Goal: Task Accomplishment & Management: Manage account settings

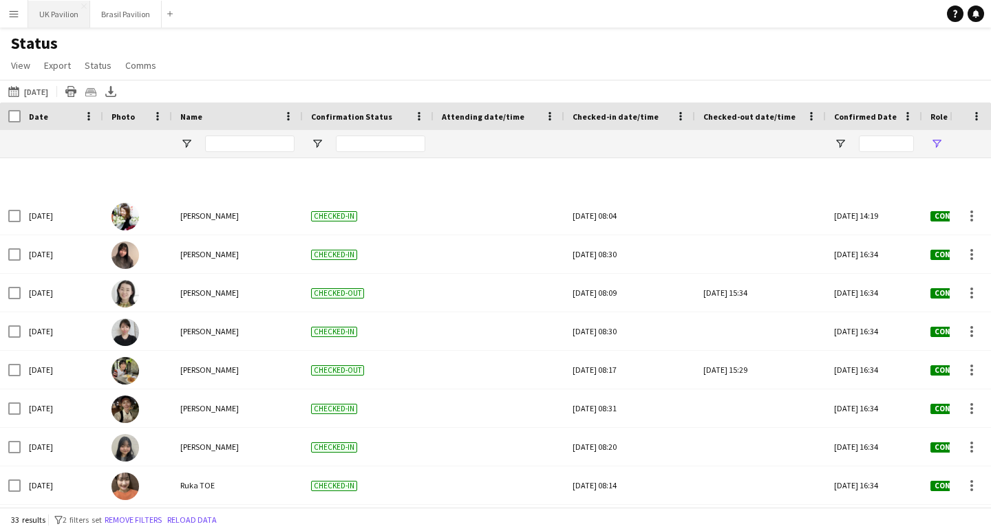
scroll to position [0, 49]
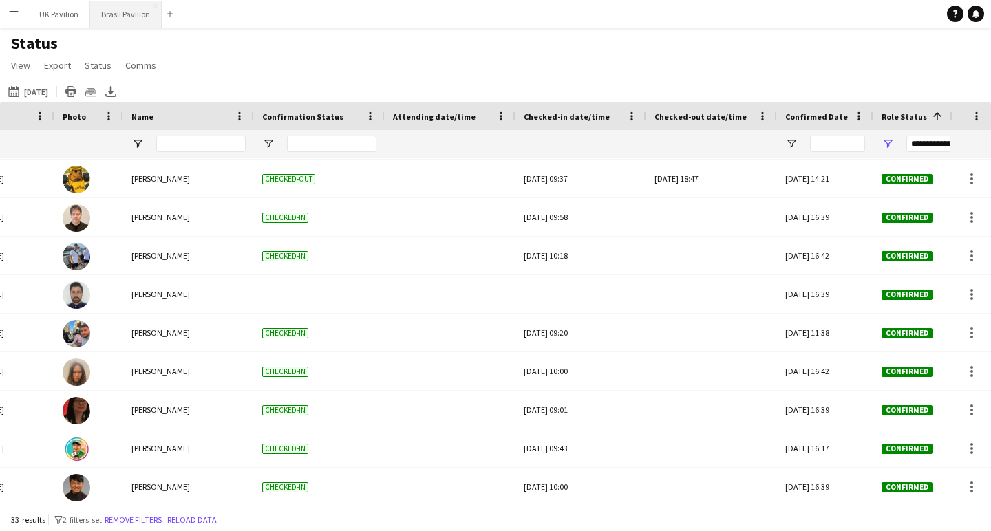
click at [154, 13] on button "Brasil Pavilion Close" at bounding box center [126, 14] width 72 height 27
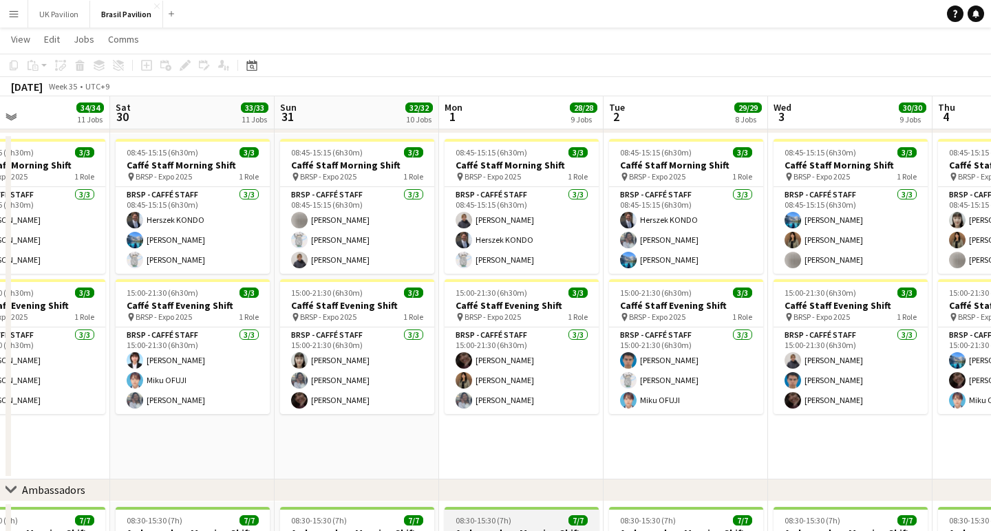
scroll to position [0, 385]
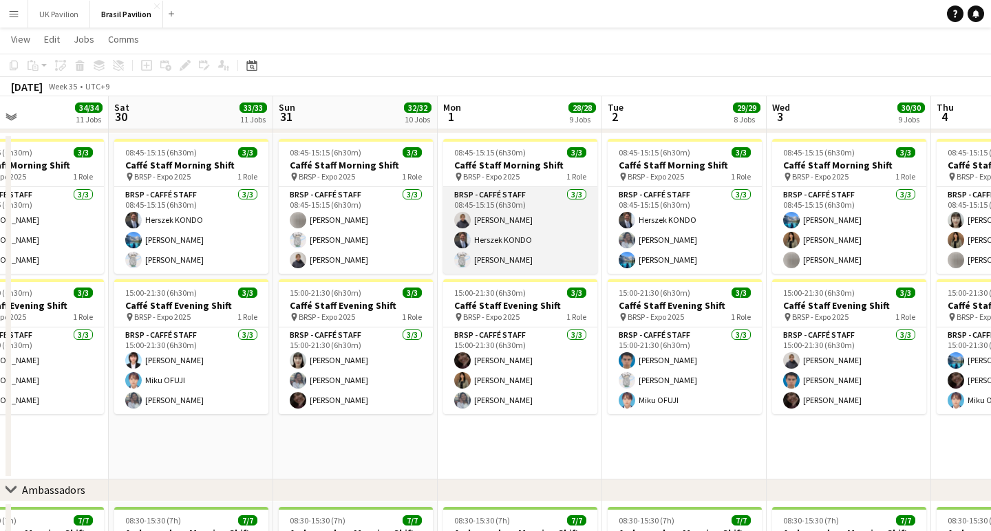
click at [502, 273] on app-card-role "BRSP - Caffé Staff [DATE] 08:45-15:15 (6h30m) [PERSON_NAME] [PERSON_NAME]" at bounding box center [520, 230] width 154 height 87
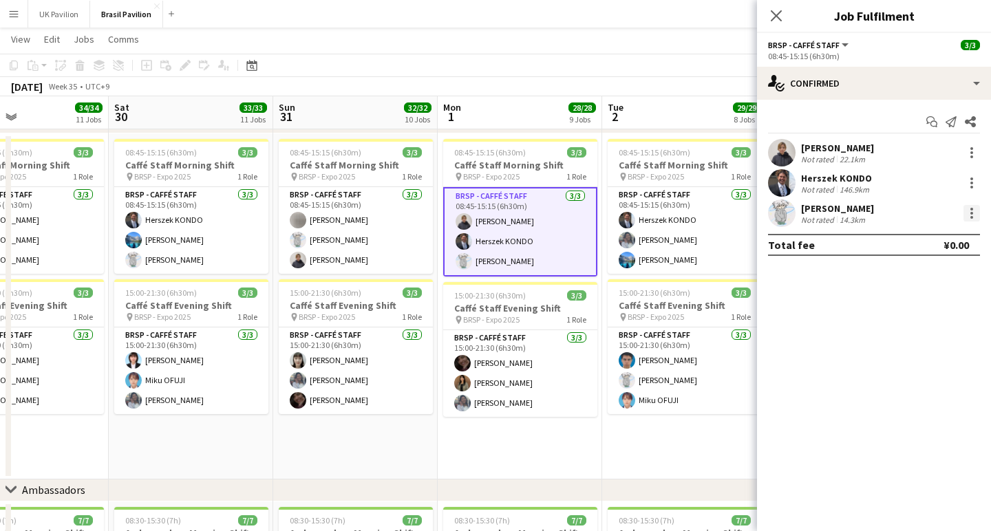
click at [975, 222] on div at bounding box center [972, 213] width 17 height 17
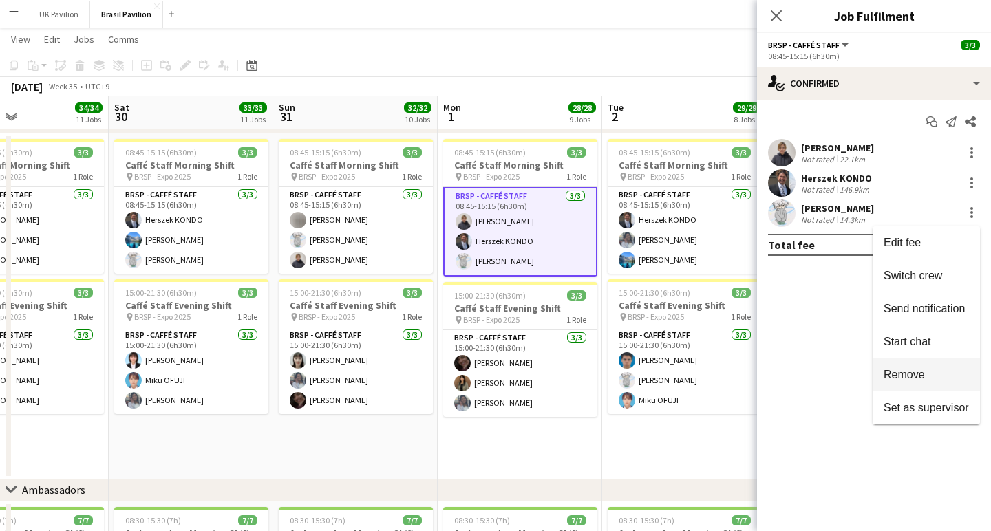
click at [917, 376] on span "Remove" at bounding box center [926, 375] width 85 height 12
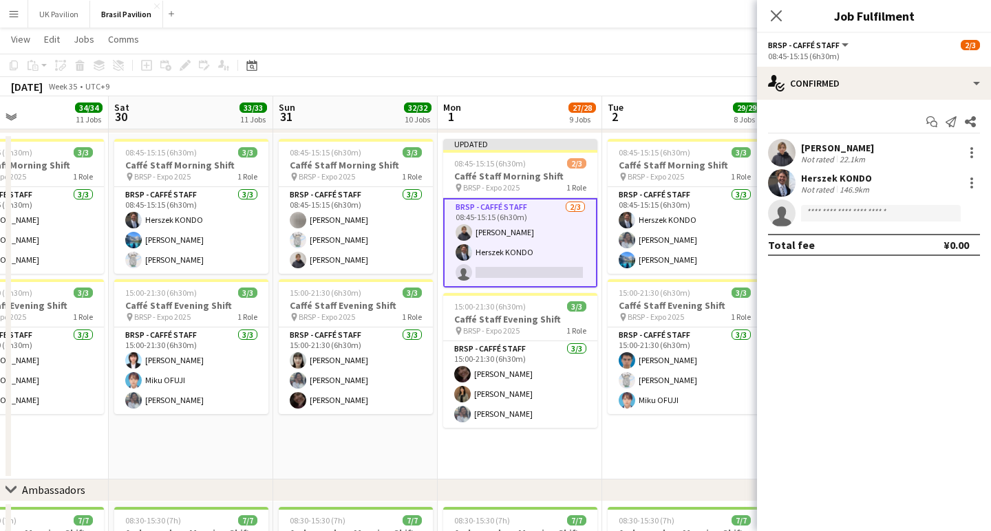
click at [493, 279] on app-card-role "BRSP - Caffé Staff [DATE] 08:45-15:15 (6h30m) [PERSON_NAME] KONDO single-neutra…" at bounding box center [520, 242] width 154 height 89
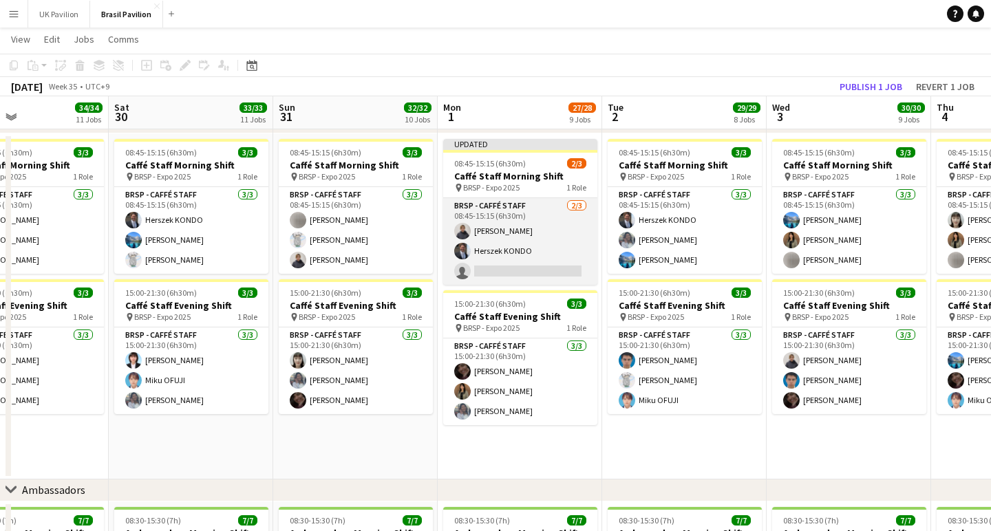
click at [518, 275] on app-card-role "BRSP - Caffé Staff [DATE] 08:45-15:15 (6h30m) [PERSON_NAME] KONDO single-neutra…" at bounding box center [520, 241] width 154 height 87
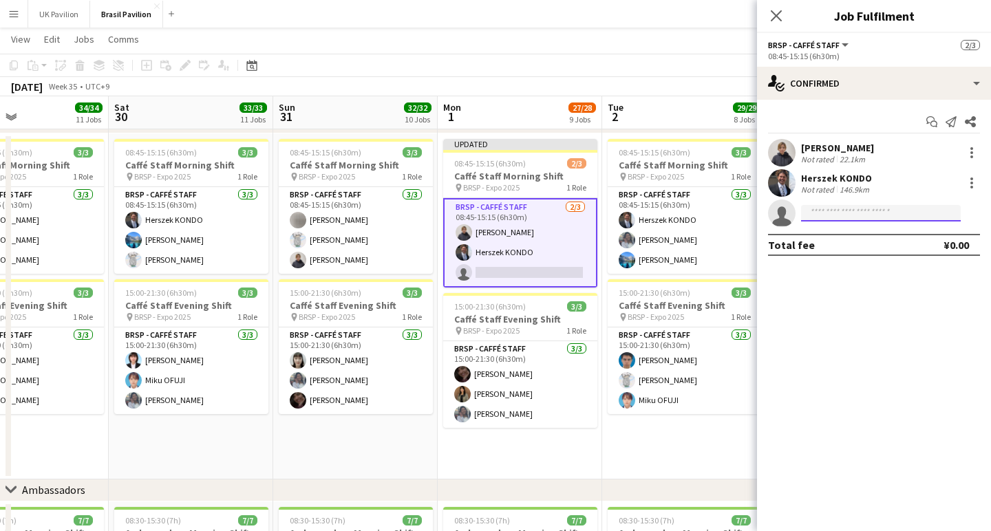
click at [816, 220] on input at bounding box center [881, 213] width 160 height 17
type input "*****"
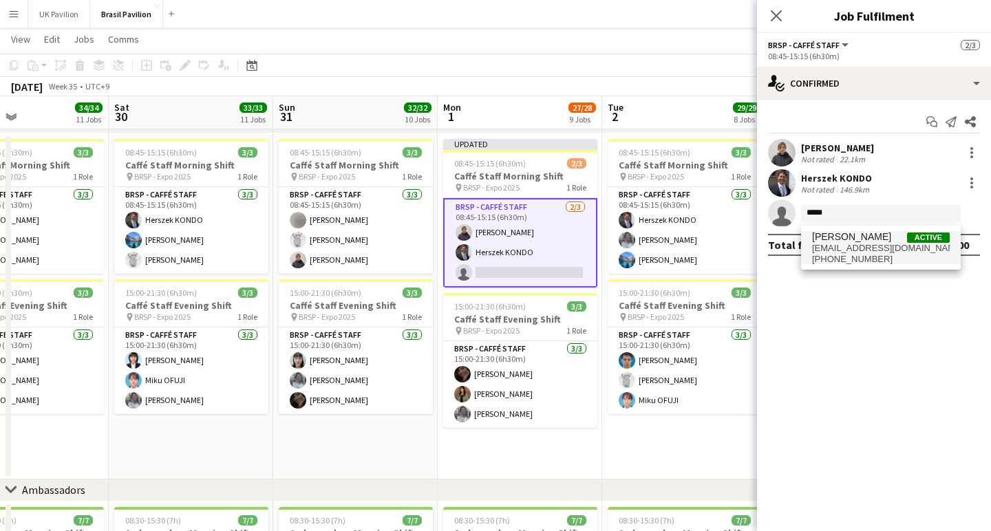
click at [835, 248] on span "[EMAIL_ADDRESS][DOMAIN_NAME]" at bounding box center [881, 248] width 138 height 11
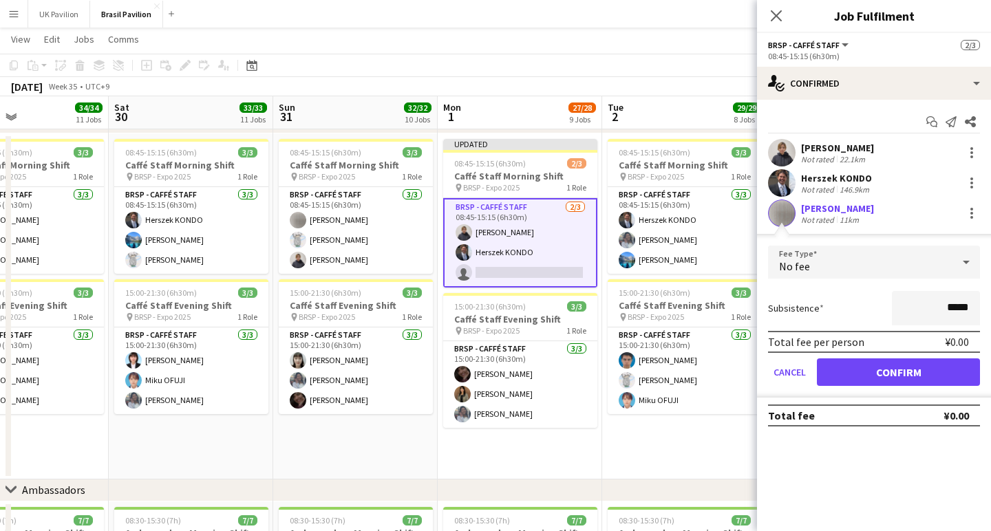
click at [891, 381] on button "Confirm" at bounding box center [898, 373] width 163 height 28
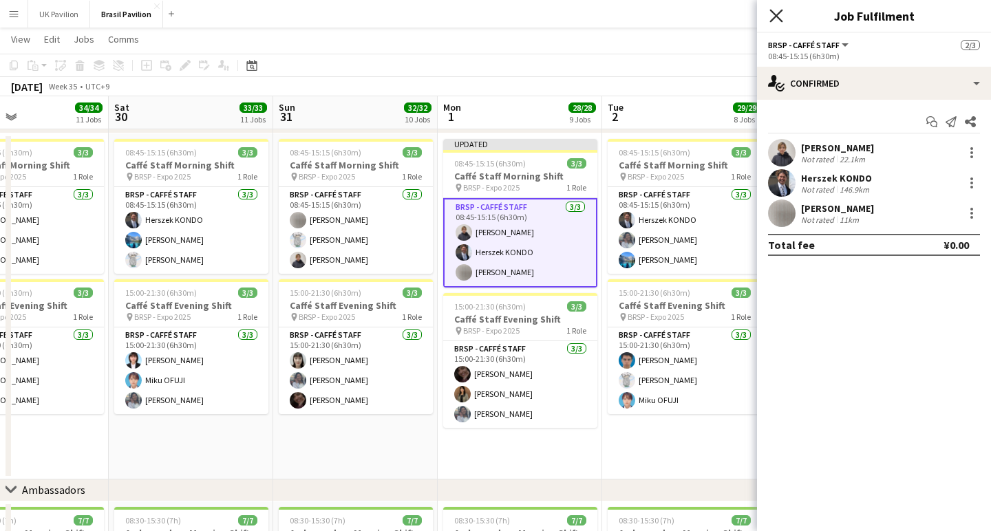
click at [774, 14] on icon at bounding box center [775, 15] width 13 height 13
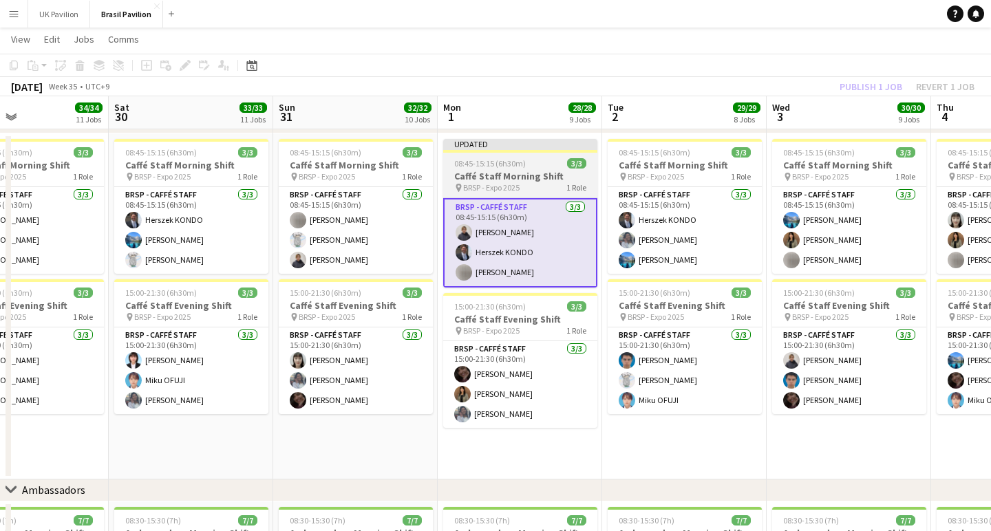
click at [500, 177] on h3 "Caffé Staff Morning Shift" at bounding box center [520, 176] width 154 height 12
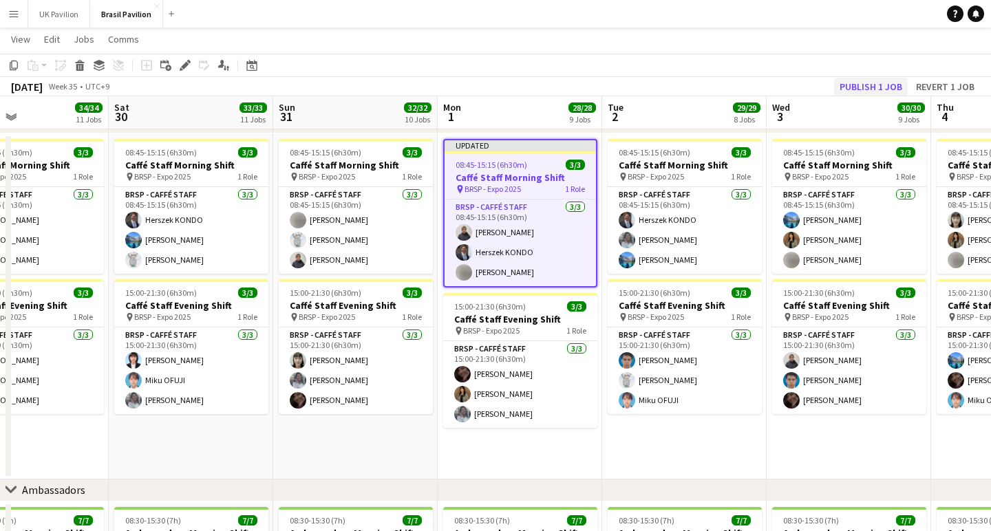
click at [834, 86] on button "Publish 1 job" at bounding box center [871, 87] width 74 height 18
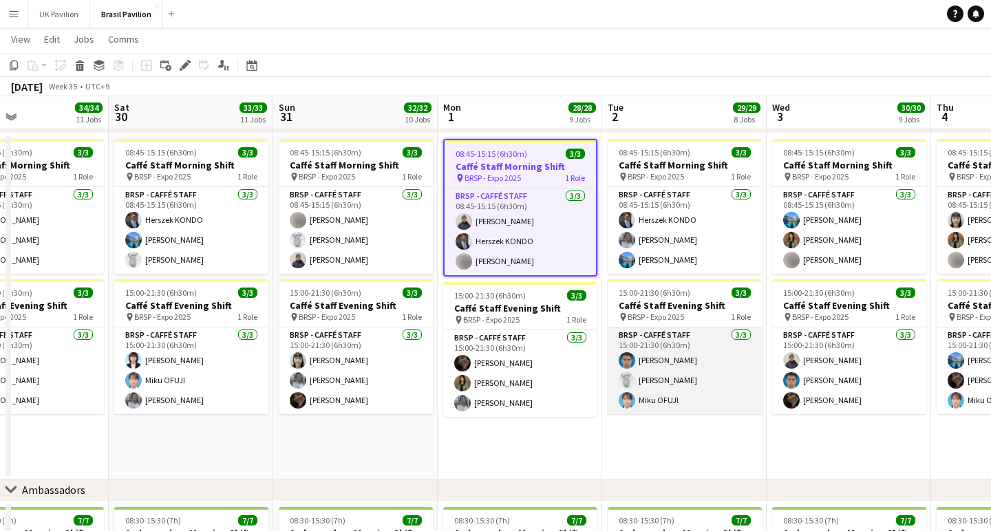
click at [683, 380] on app-card-role "BRSP - Caffé Staff [DATE] 15:00-21:30 (6h30m) [PERSON_NAME] [PERSON_NAME] Miku …" at bounding box center [685, 371] width 154 height 87
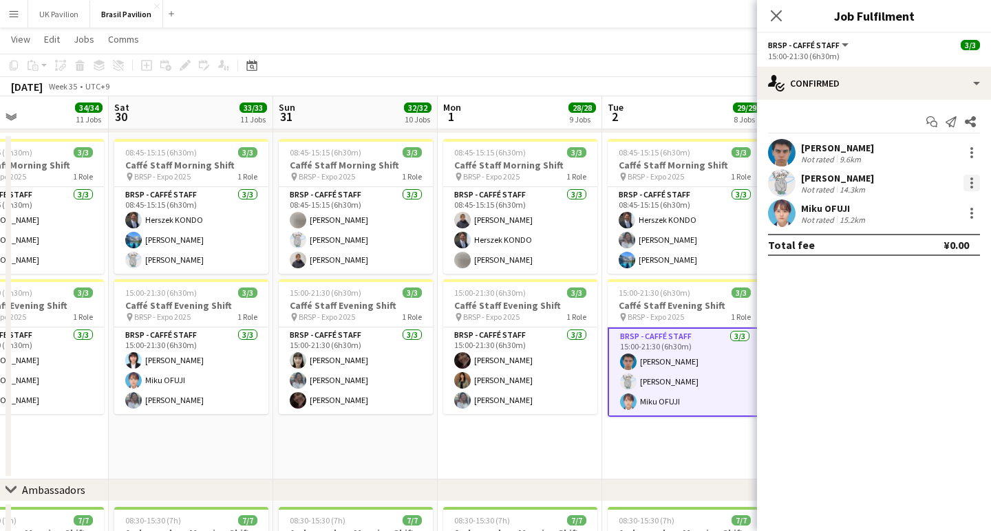
click at [973, 186] on div at bounding box center [972, 183] width 17 height 17
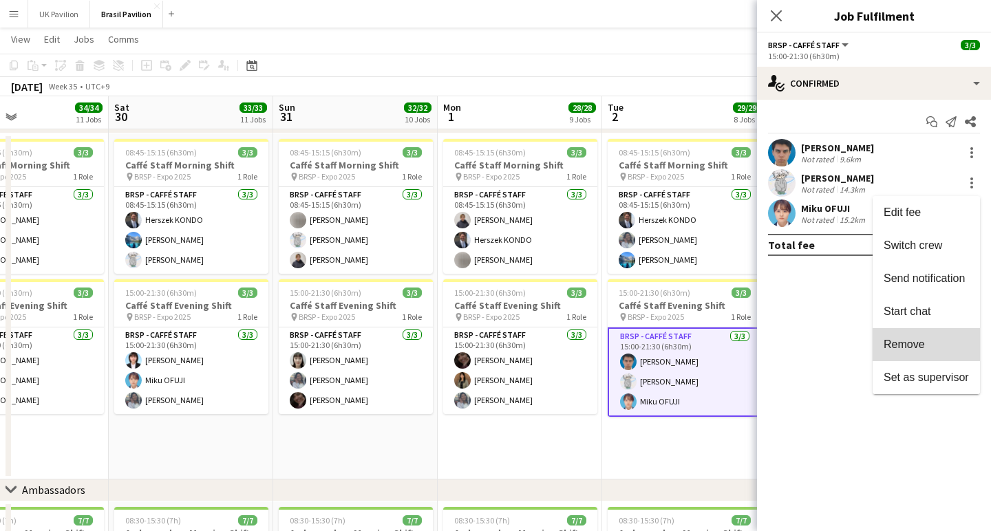
click at [904, 346] on span "Remove" at bounding box center [904, 345] width 41 height 12
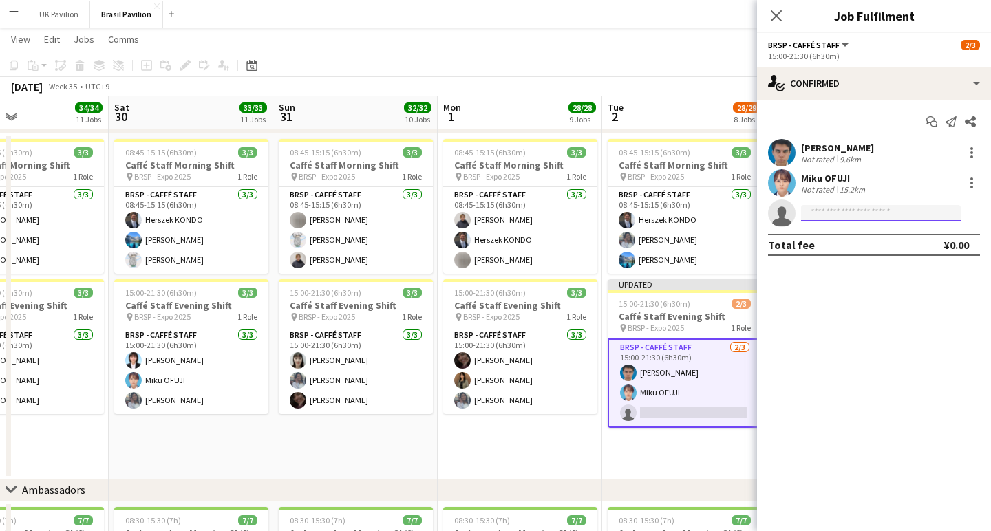
click at [811, 217] on input at bounding box center [881, 213] width 160 height 17
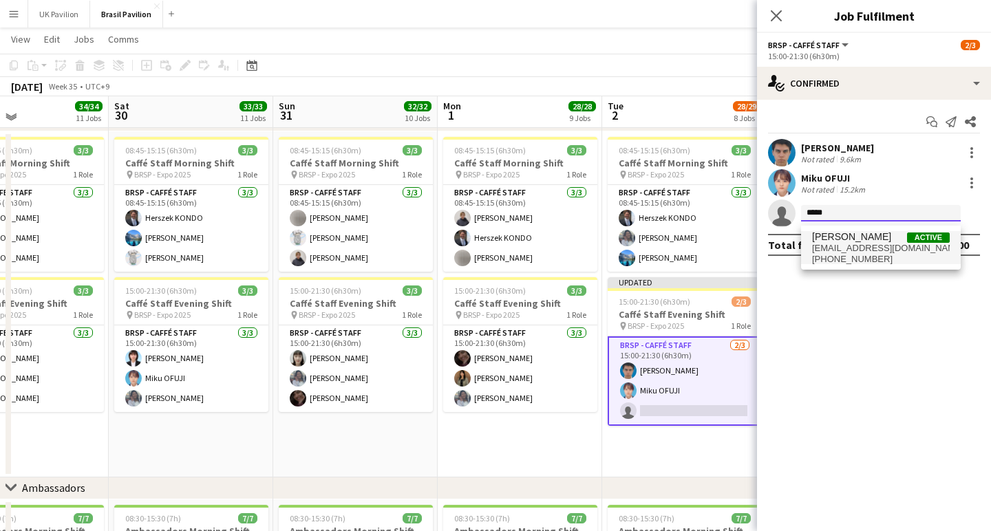
type input "*****"
click at [829, 249] on span "[EMAIL_ADDRESS][DOMAIN_NAME]" at bounding box center [881, 248] width 138 height 11
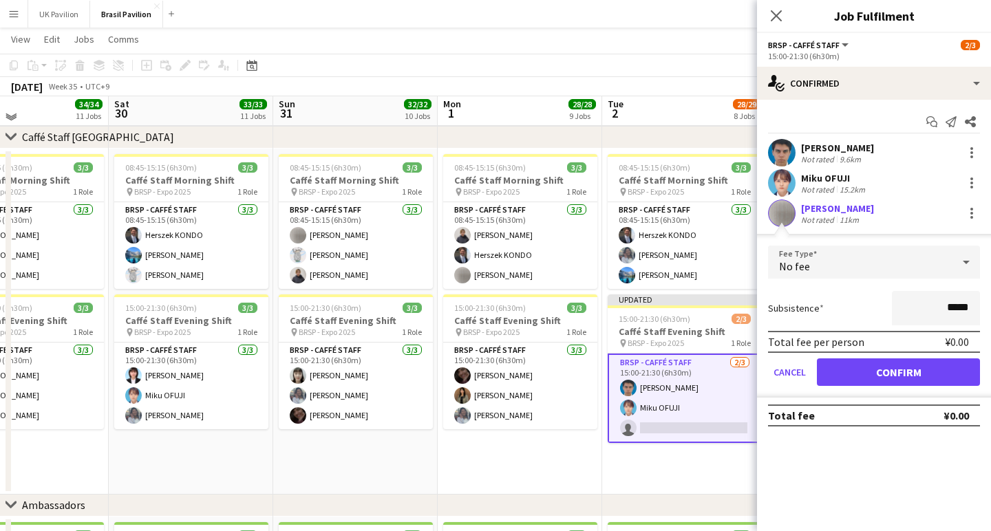
scroll to position [1390, 3]
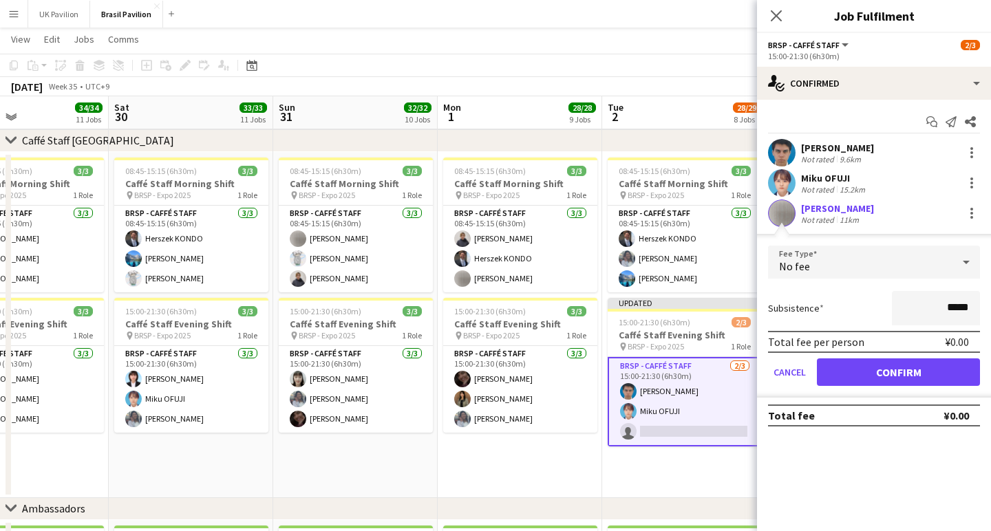
click at [867, 377] on button "Confirm" at bounding box center [898, 373] width 163 height 28
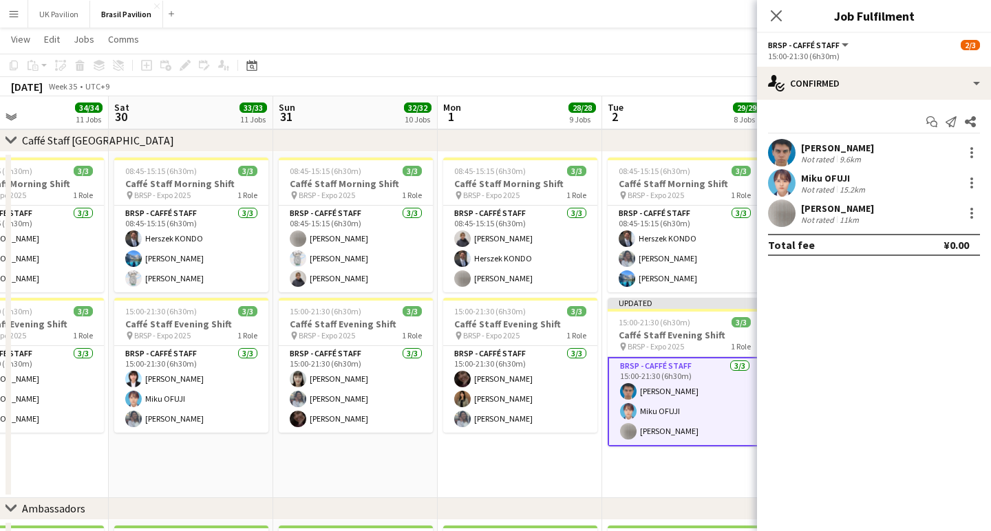
scroll to position [1390, 0]
drag, startPoint x: 775, startPoint y: 12, endPoint x: 745, endPoint y: 92, distance: 85.1
click at [776, 12] on icon "Close pop-in" at bounding box center [776, 15] width 11 height 11
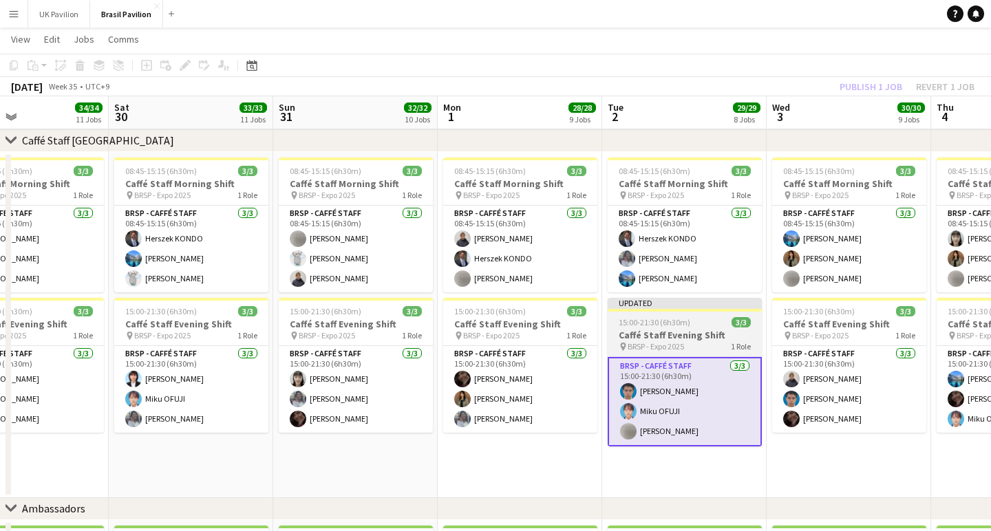
drag, startPoint x: 649, startPoint y: 328, endPoint x: 666, endPoint y: 317, distance: 20.4
click at [649, 328] on span "15:00-21:30 (6h30m)" at bounding box center [655, 322] width 72 height 10
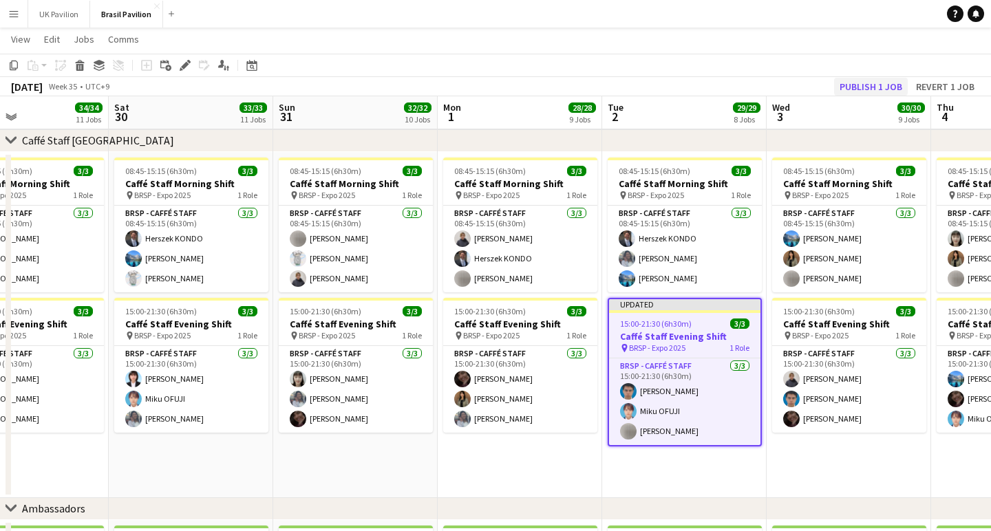
click at [835, 87] on button "Publish 1 job" at bounding box center [871, 87] width 74 height 18
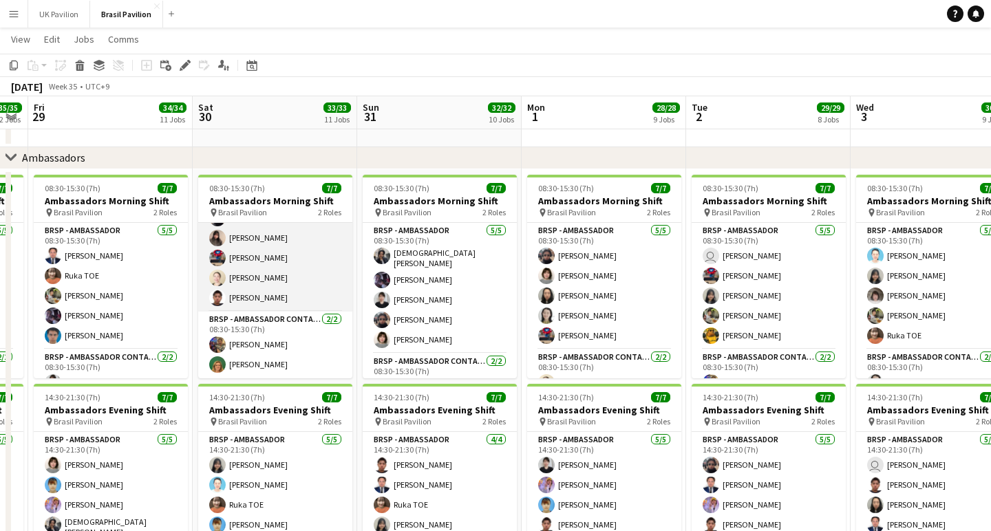
scroll to position [0, 302]
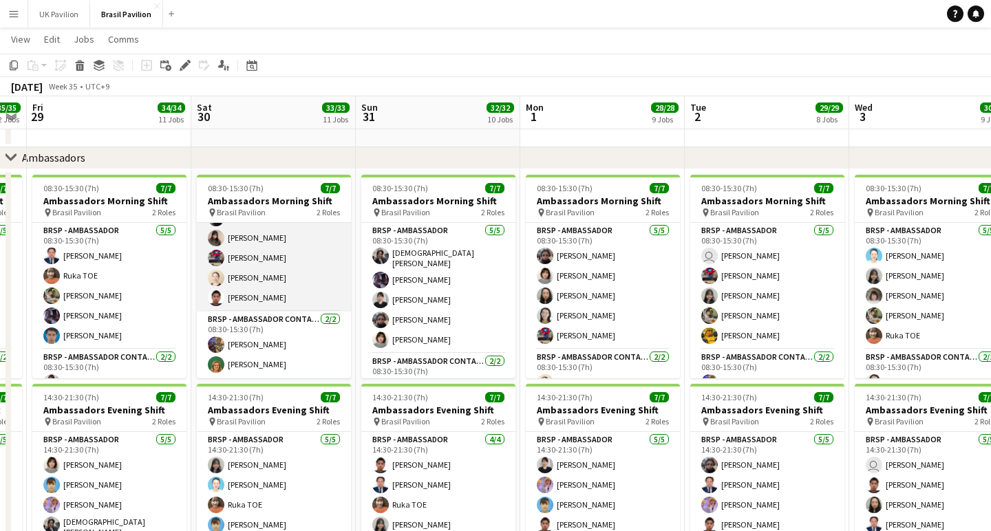
click at [274, 302] on app-card-role "BRSP - Ambassador [DATE] 08:30-15:30 (7h) [PERSON_NAME] [PERSON_NAME] [PERSON_N…" at bounding box center [274, 248] width 154 height 127
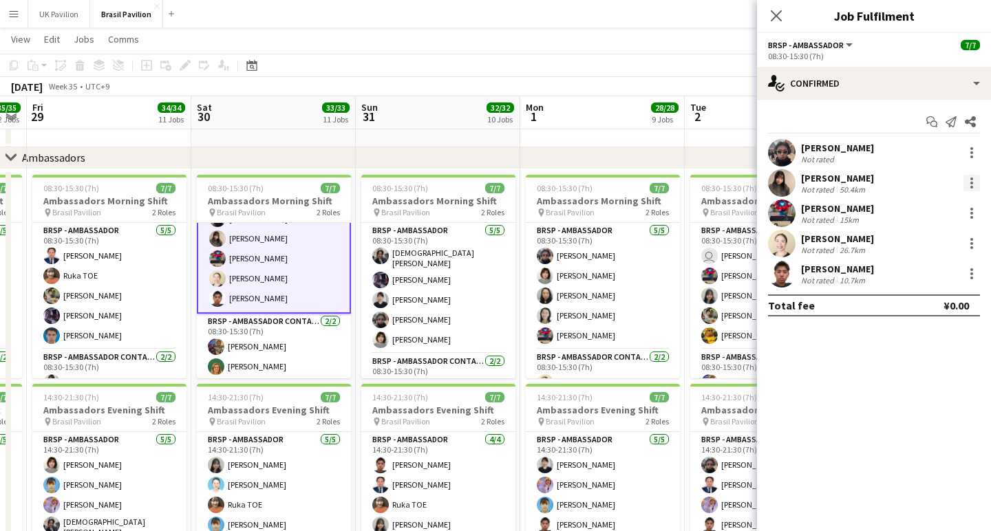
click at [968, 184] on div at bounding box center [972, 183] width 17 height 17
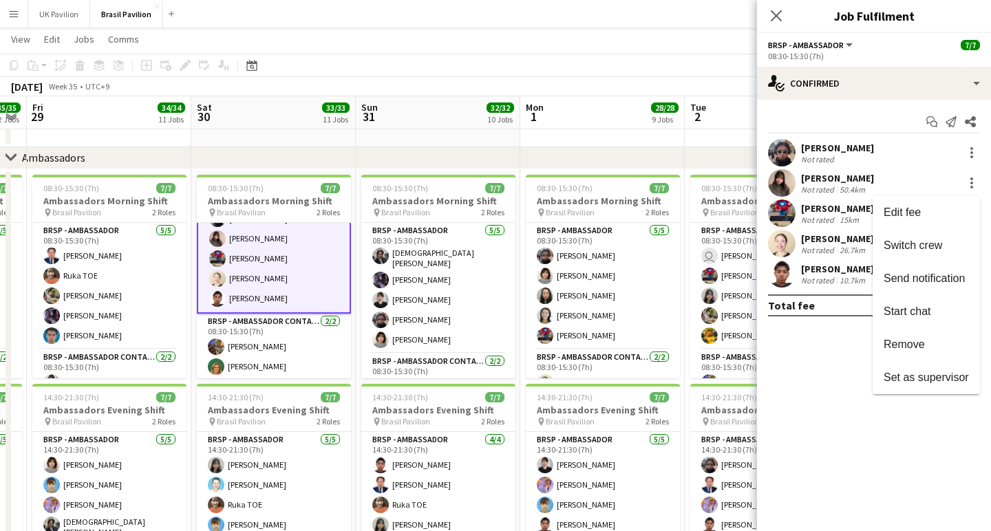
drag, startPoint x: 875, startPoint y: 350, endPoint x: 873, endPoint y: 343, distance: 7.4
click at [884, 349] on span "Remove" at bounding box center [904, 345] width 41 height 12
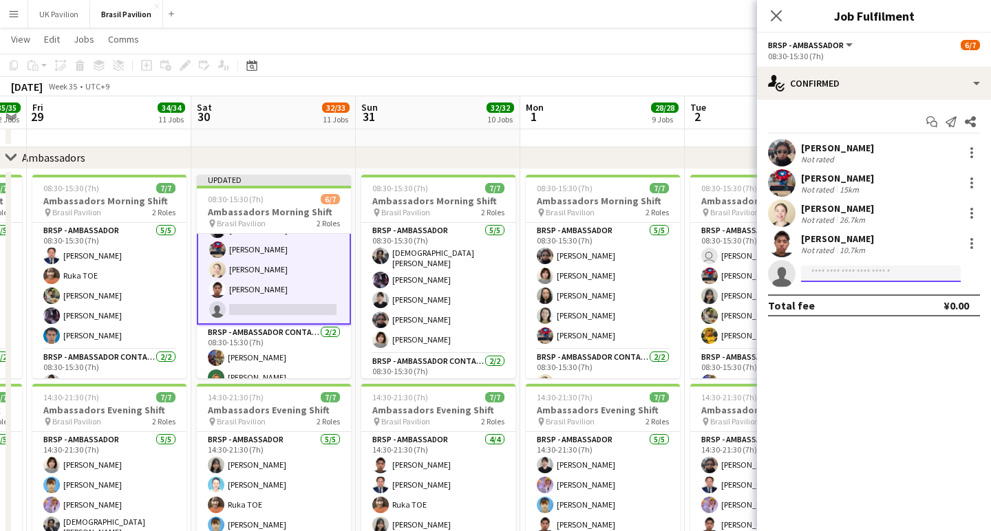
click at [820, 276] on input at bounding box center [881, 274] width 160 height 17
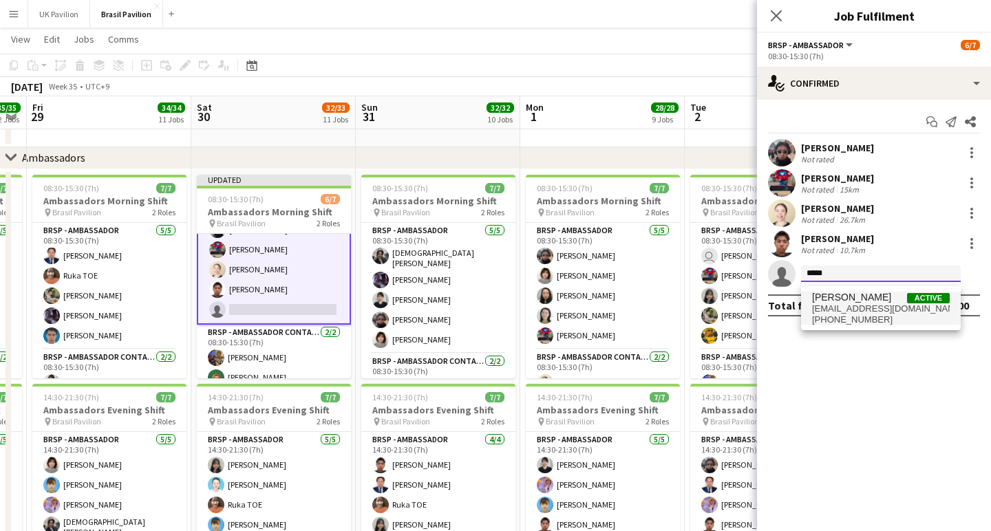
type input "*****"
click at [839, 307] on span "[EMAIL_ADDRESS][DOMAIN_NAME]" at bounding box center [881, 309] width 138 height 11
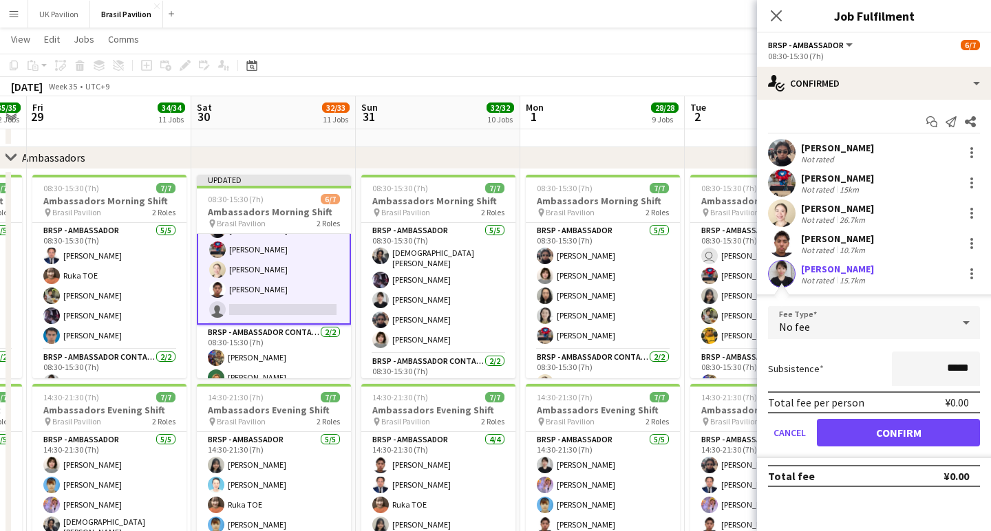
click at [890, 440] on button "Confirm" at bounding box center [898, 433] width 163 height 28
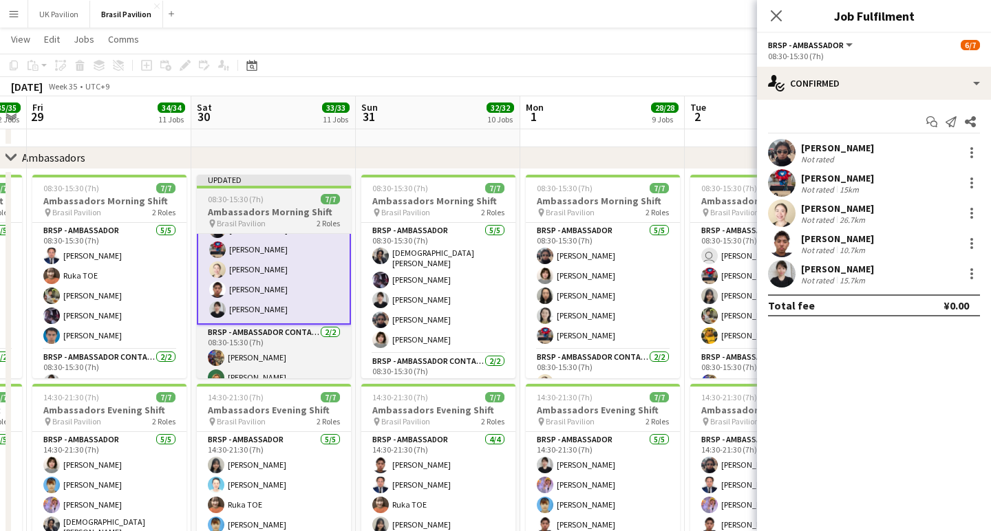
drag, startPoint x: 297, startPoint y: 226, endPoint x: 335, endPoint y: 213, distance: 40.5
click at [297, 218] on h3 "Ambassadors Morning Shift" at bounding box center [274, 212] width 154 height 12
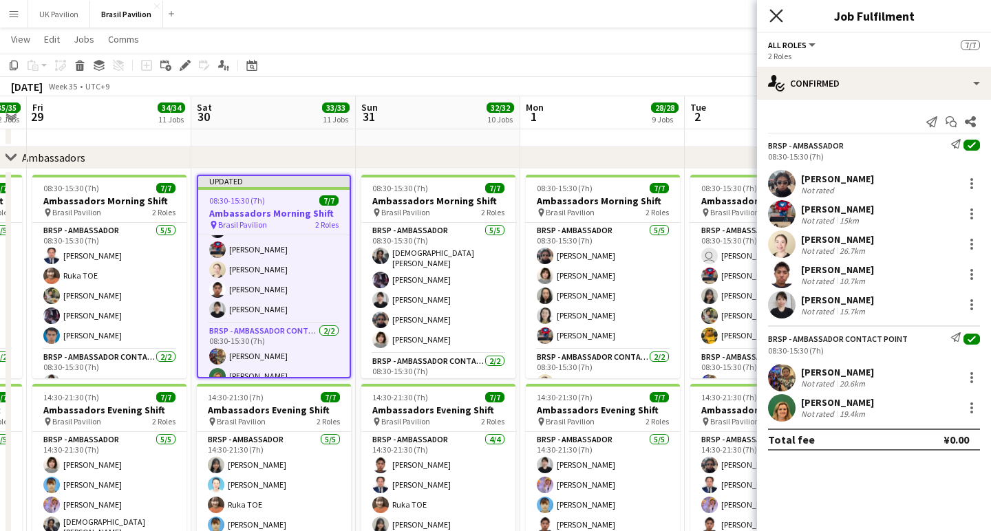
click at [777, 12] on icon "Close pop-in" at bounding box center [775, 15] width 13 height 13
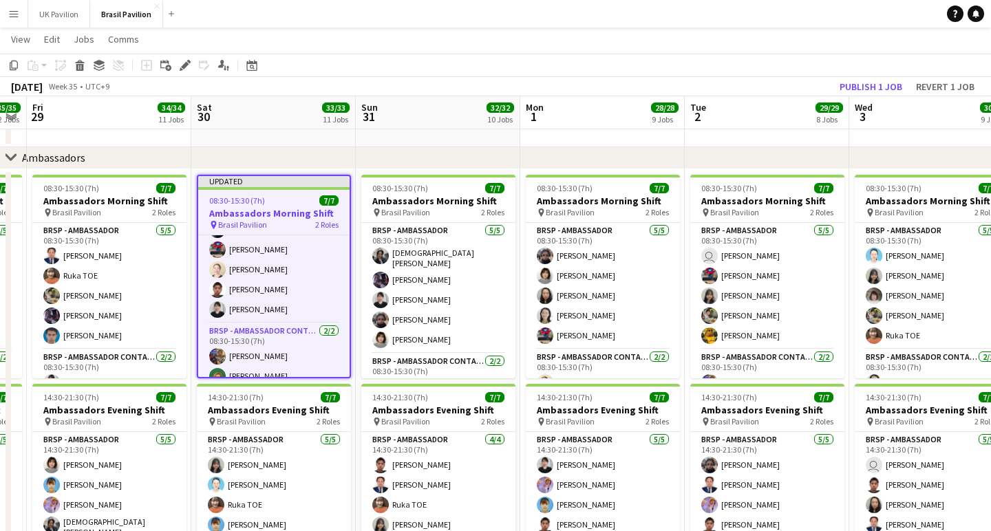
click at [847, 89] on button "Publish 1 job" at bounding box center [871, 87] width 74 height 18
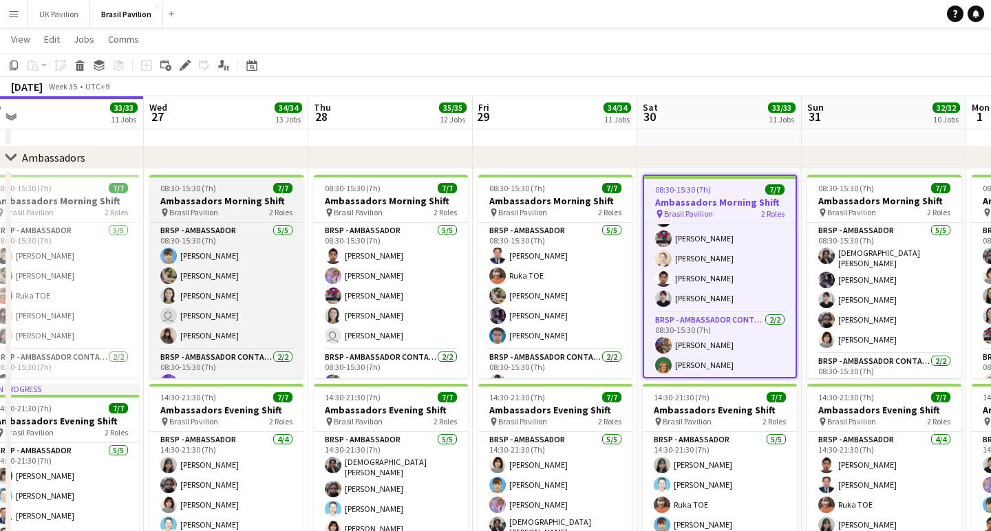
scroll to position [0, 348]
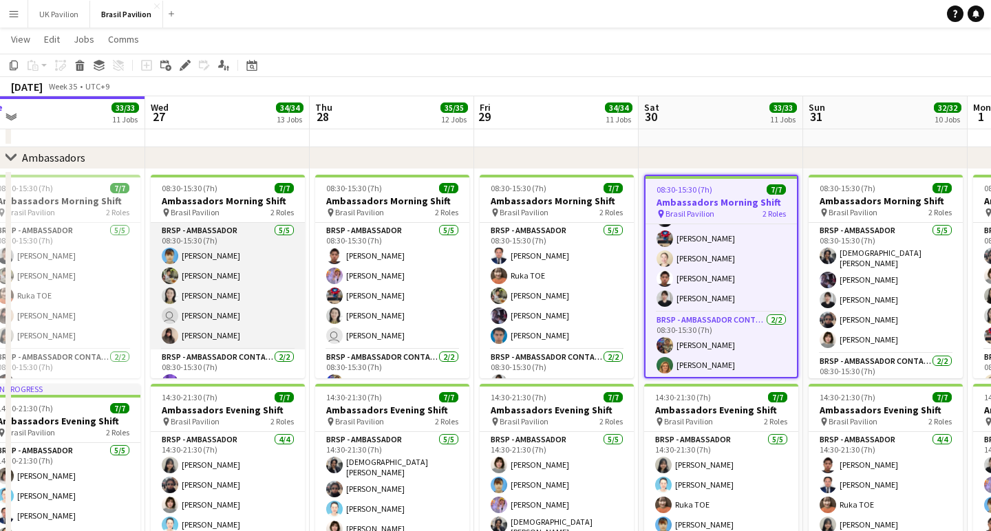
click at [230, 350] on app-card-role "BRSP - Ambassador [DATE] 08:30-15:30 (7h) [PERSON_NAME] [PERSON_NAME] FUKUE [PE…" at bounding box center [228, 286] width 154 height 127
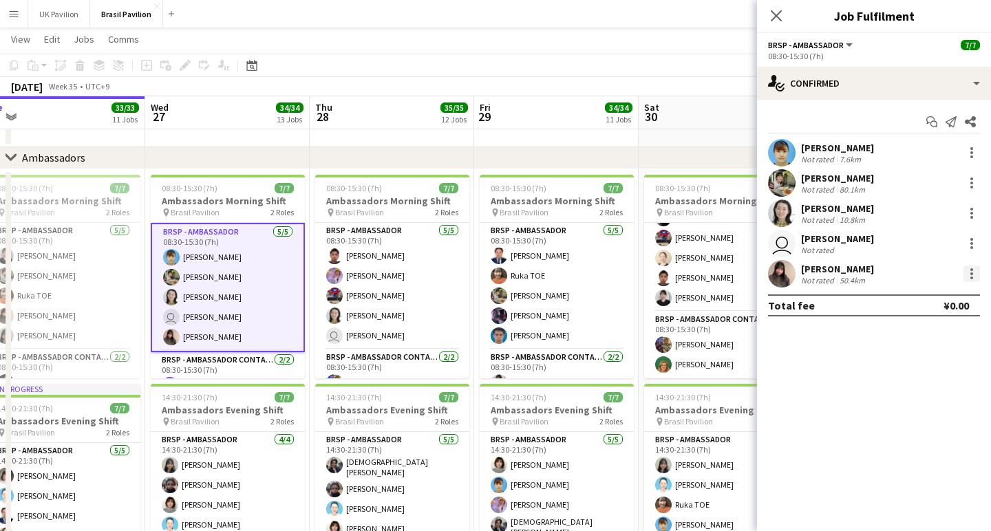
click at [968, 280] on div at bounding box center [972, 274] width 17 height 17
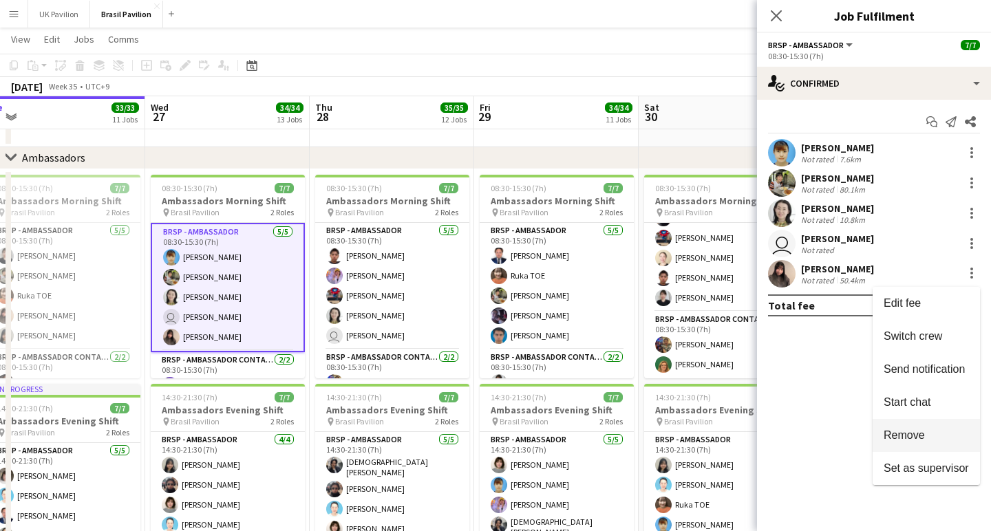
click at [901, 434] on span "Remove" at bounding box center [904, 435] width 41 height 12
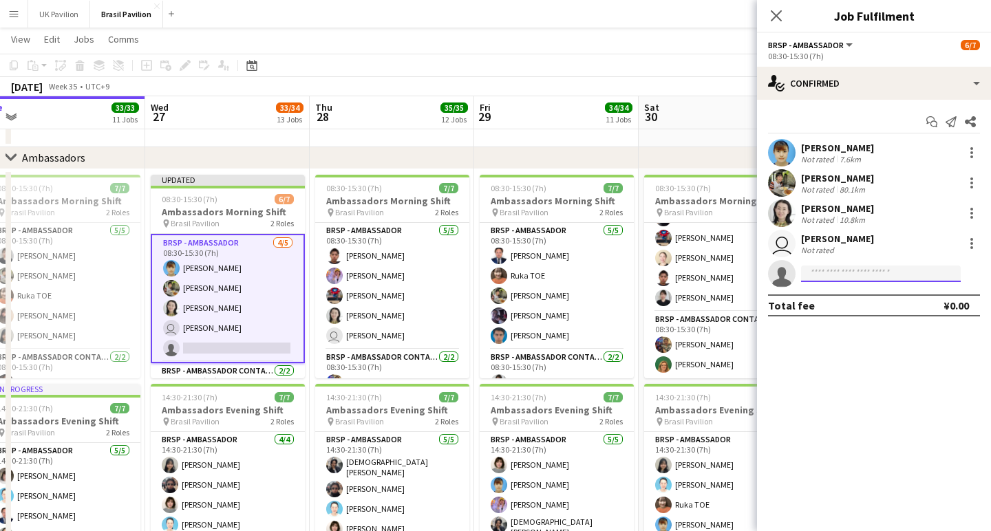
click at [818, 275] on input at bounding box center [881, 274] width 160 height 17
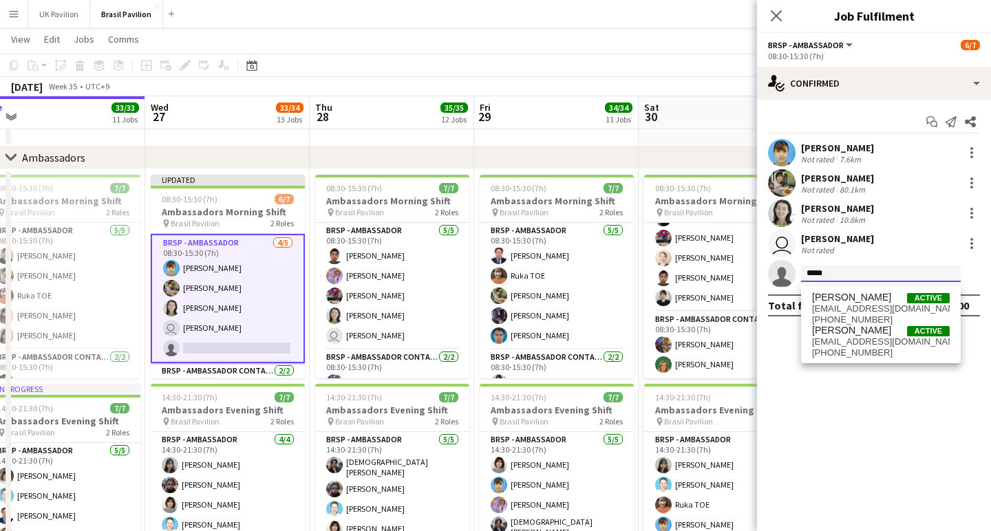
scroll to position [1739, 0]
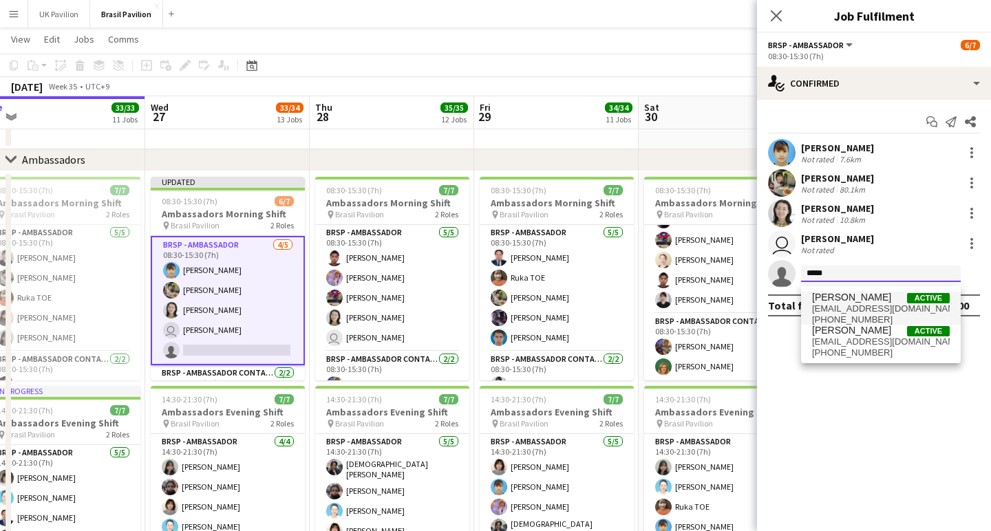
type input "*****"
click at [851, 308] on span "[EMAIL_ADDRESS][DOMAIN_NAME]" at bounding box center [881, 309] width 138 height 11
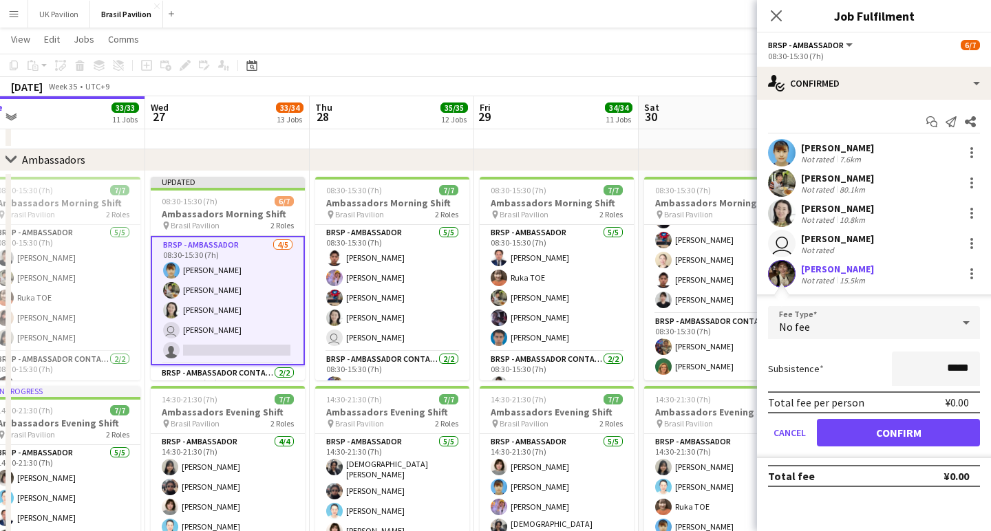
click at [884, 445] on button "Confirm" at bounding box center [898, 433] width 163 height 28
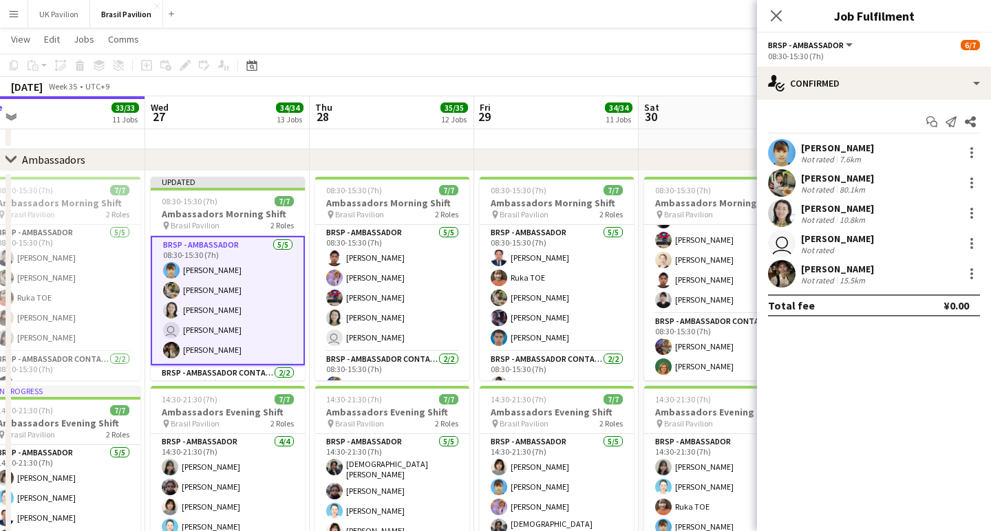
scroll to position [1739, 0]
drag, startPoint x: 776, startPoint y: 17, endPoint x: 733, endPoint y: 36, distance: 46.8
click at [775, 17] on icon at bounding box center [776, 15] width 11 height 11
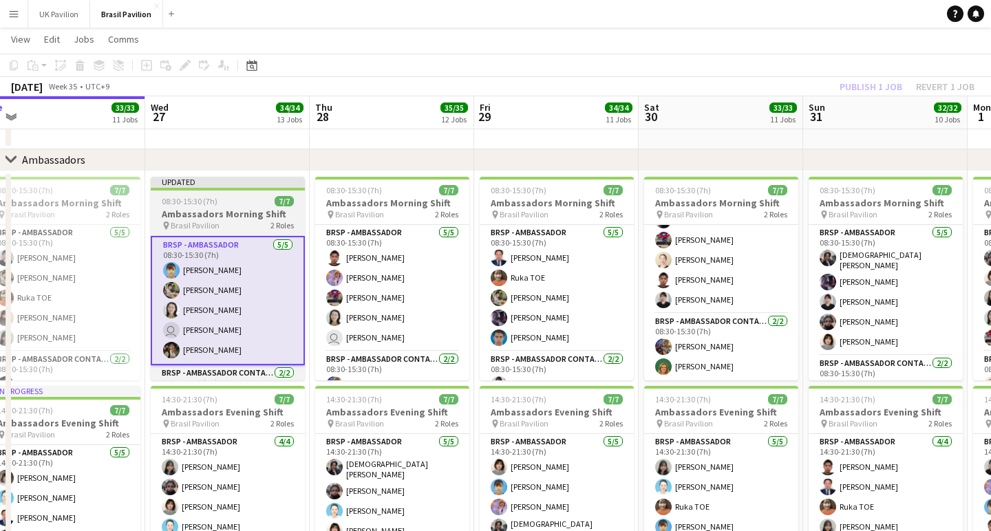
click at [237, 204] on div "08:30-15:30 (7h) 7/7" at bounding box center [228, 201] width 154 height 10
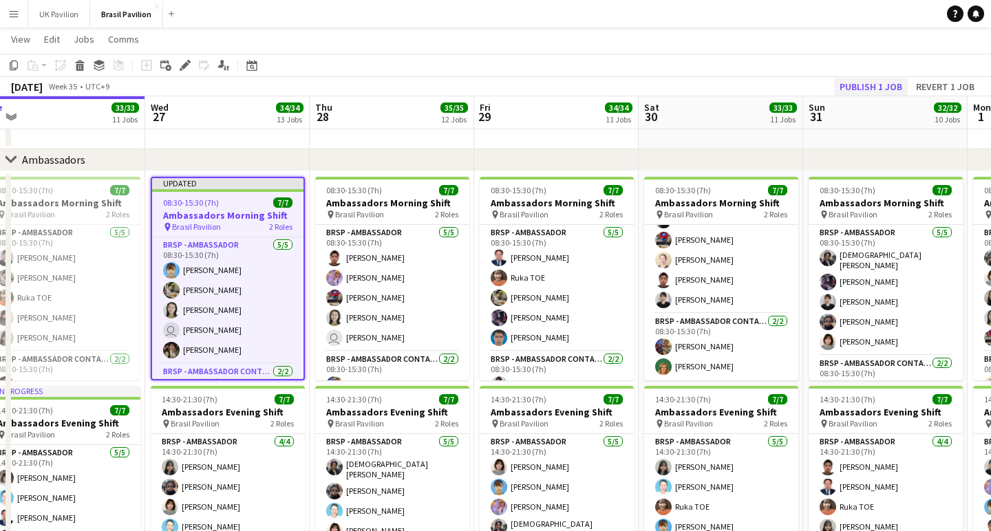
click at [834, 85] on button "Publish 1 job" at bounding box center [871, 87] width 74 height 18
